Goal: Find specific page/section: Find specific page/section

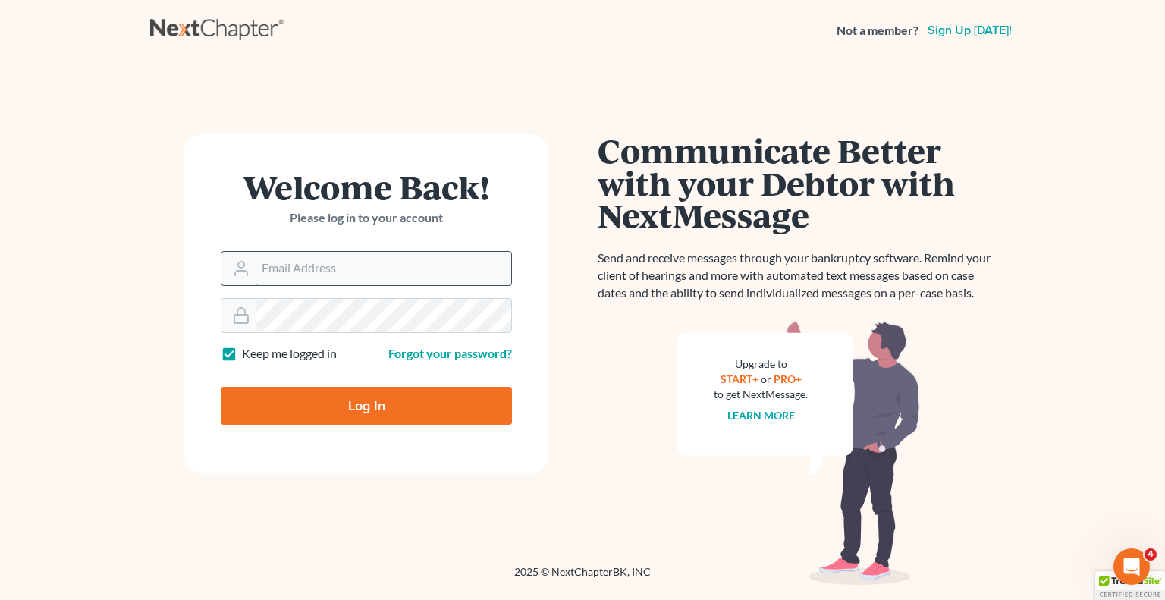
type input "[EMAIL_ADDRESS][DOMAIN_NAME]"
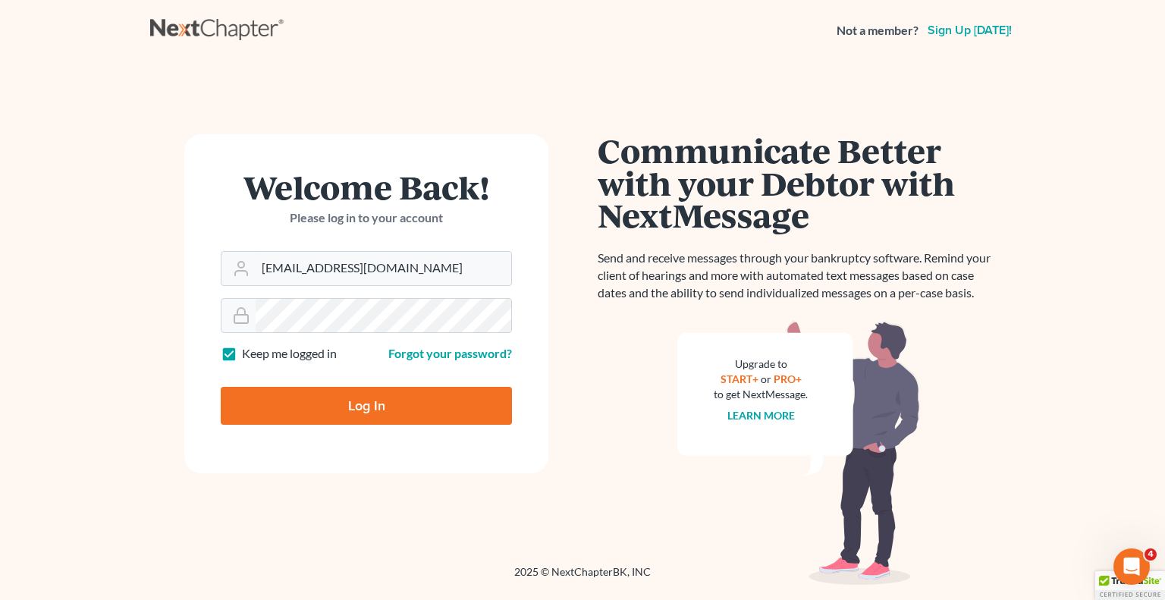
type input "Thinking..."
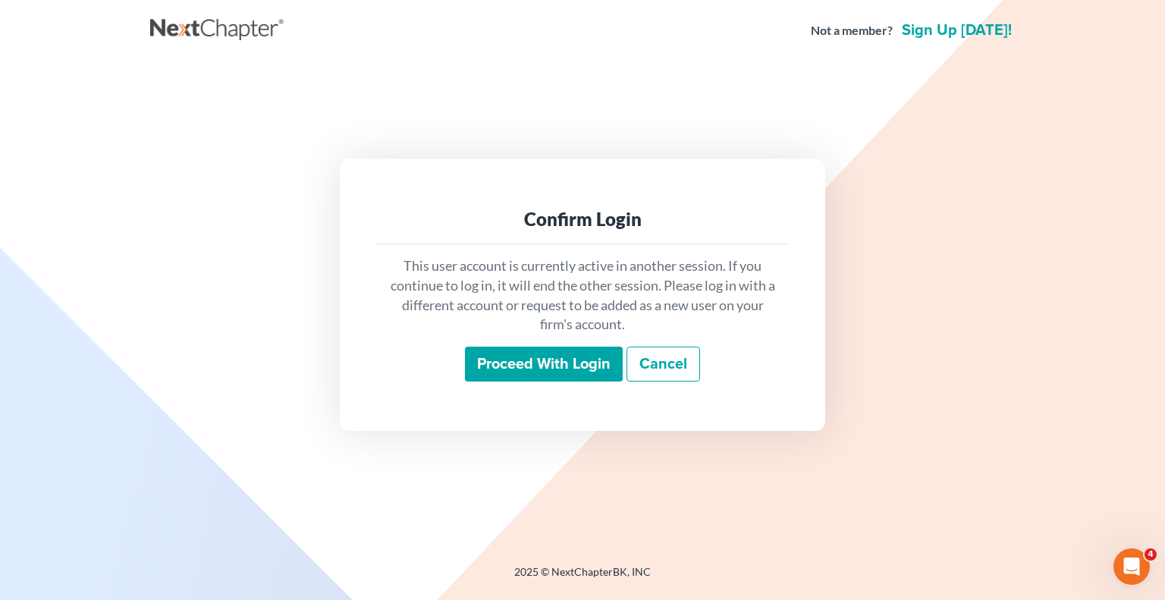
click at [519, 359] on input "Proceed with login" at bounding box center [544, 363] width 158 height 35
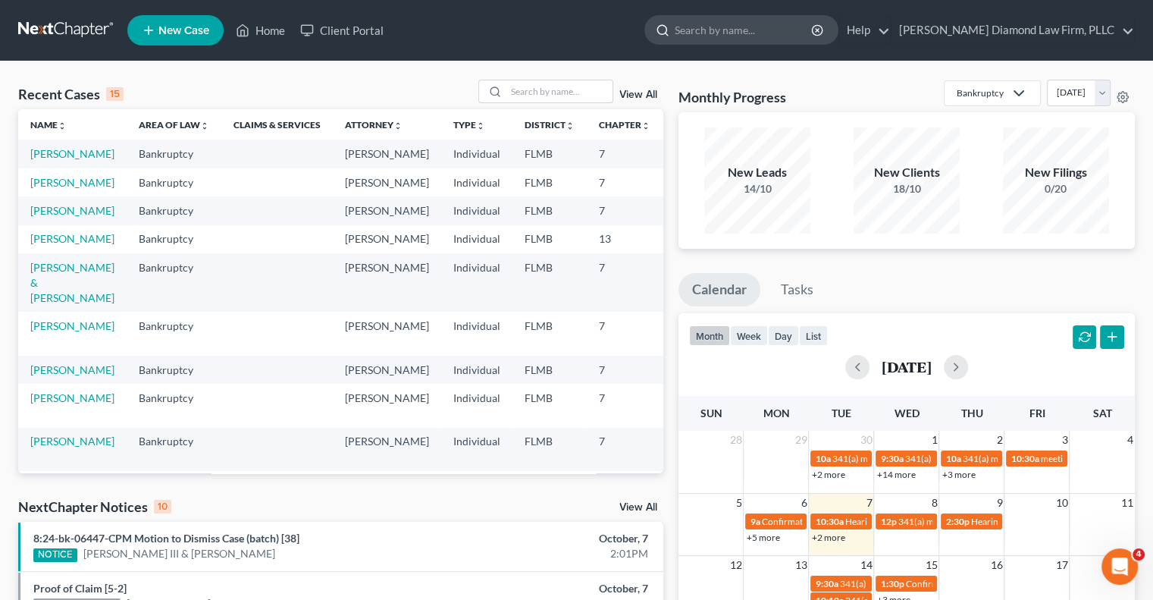
click at [733, 27] on input "search" at bounding box center [744, 30] width 139 height 28
paste input "[PERSON_NAME]"
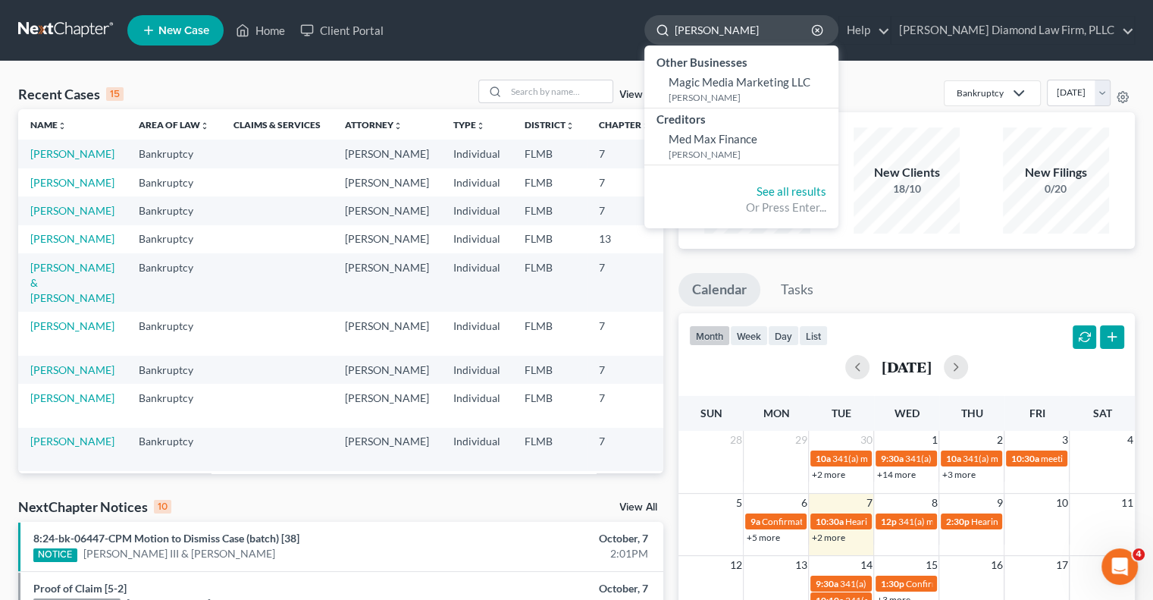
click at [766, 34] on input "[PERSON_NAME]" at bounding box center [744, 30] width 139 height 28
type input "[PERSON_NAME]"
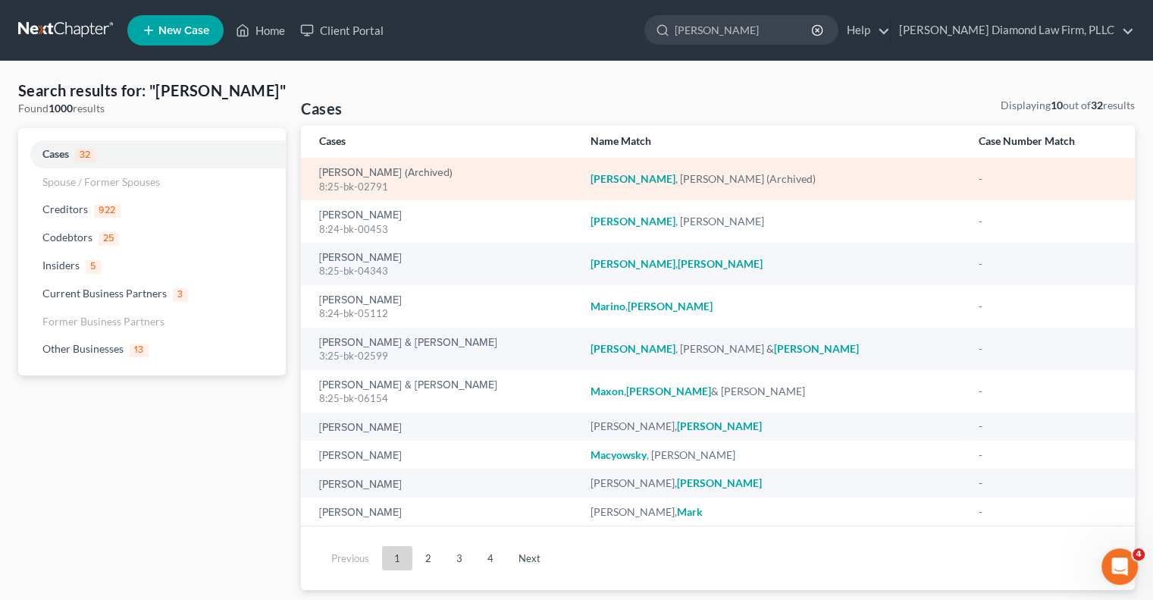
click at [640, 183] on em "[PERSON_NAME]" at bounding box center [633, 178] width 85 height 13
click at [666, 181] on div "[PERSON_NAME] (Archived)" at bounding box center [773, 178] width 365 height 15
click at [622, 181] on em "[PERSON_NAME]" at bounding box center [633, 178] width 85 height 13
click at [624, 184] on em "[PERSON_NAME]" at bounding box center [633, 178] width 85 height 13
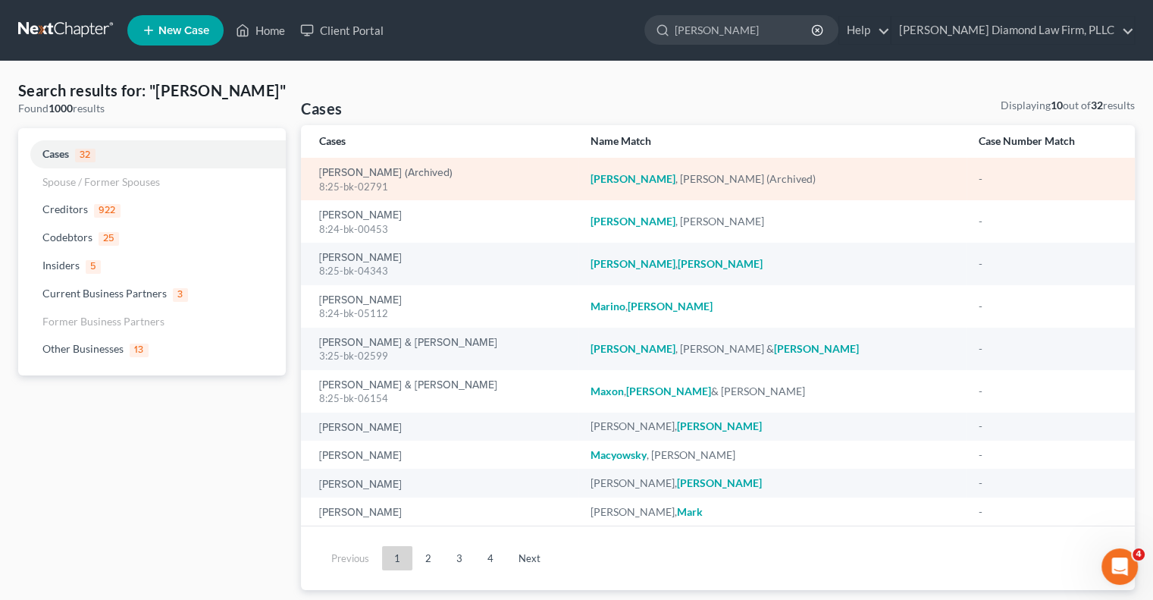
click at [722, 193] on td "[PERSON_NAME] (Archived)" at bounding box center [772, 179] width 389 height 42
click at [726, 183] on div "[PERSON_NAME] (Archived)" at bounding box center [773, 178] width 365 height 15
click at [400, 178] on div "[PERSON_NAME] (Archived) 8:25-bk-02791" at bounding box center [442, 180] width 246 height 30
click at [397, 172] on link "[PERSON_NAME] (Archived)" at bounding box center [385, 173] width 133 height 11
click at [397, 171] on link "[PERSON_NAME] (Archived)" at bounding box center [385, 173] width 133 height 11
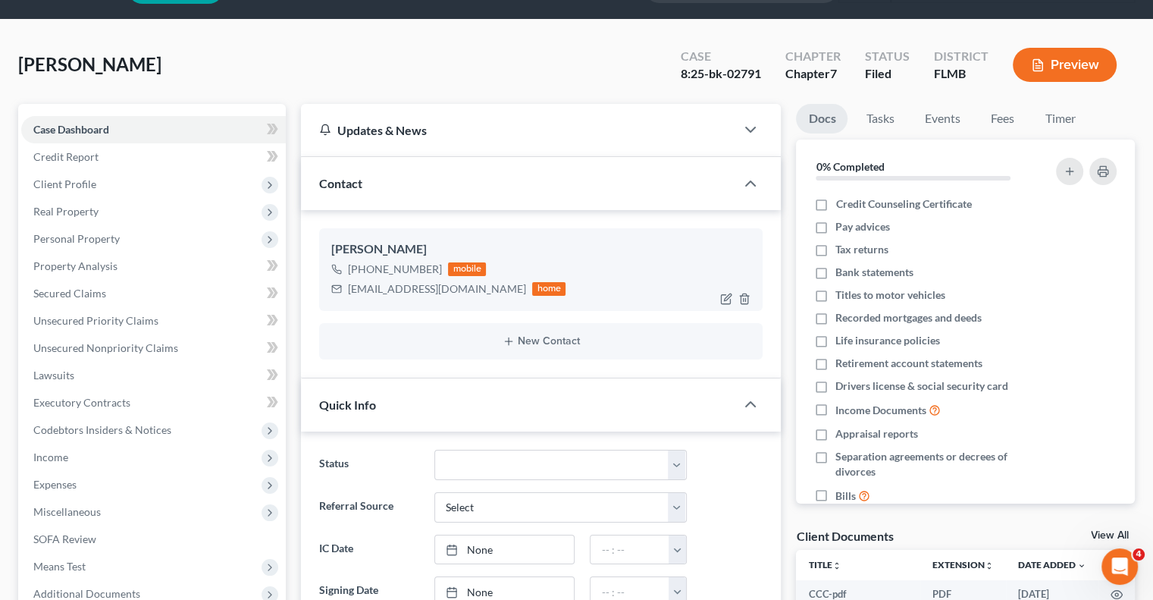
scroll to position [76, 0]
